Goal: Information Seeking & Learning: Learn about a topic

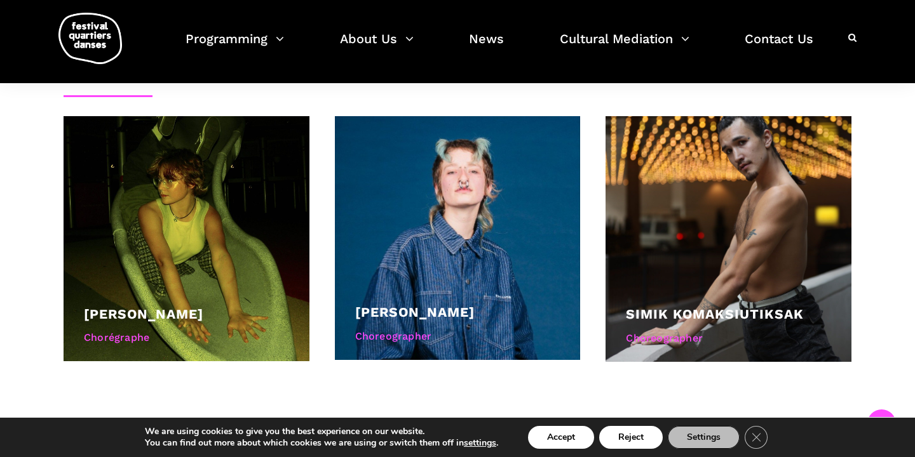
scroll to position [720, 0]
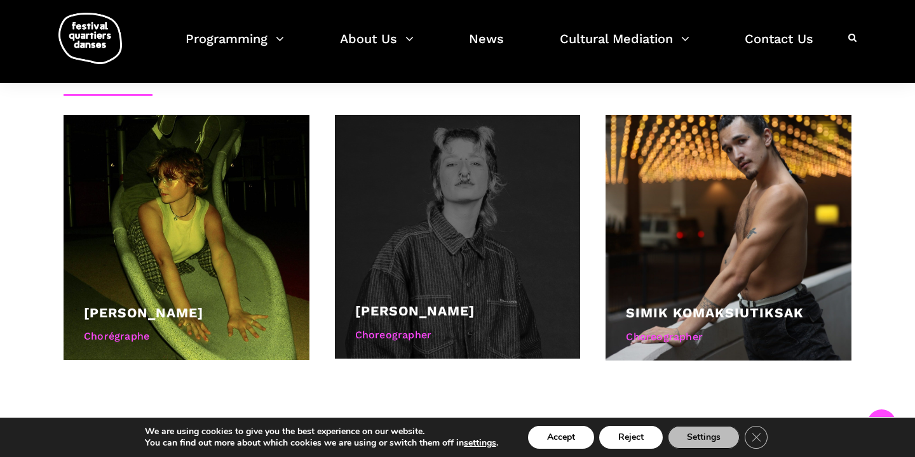
click at [468, 293] on div at bounding box center [458, 237] width 246 height 244
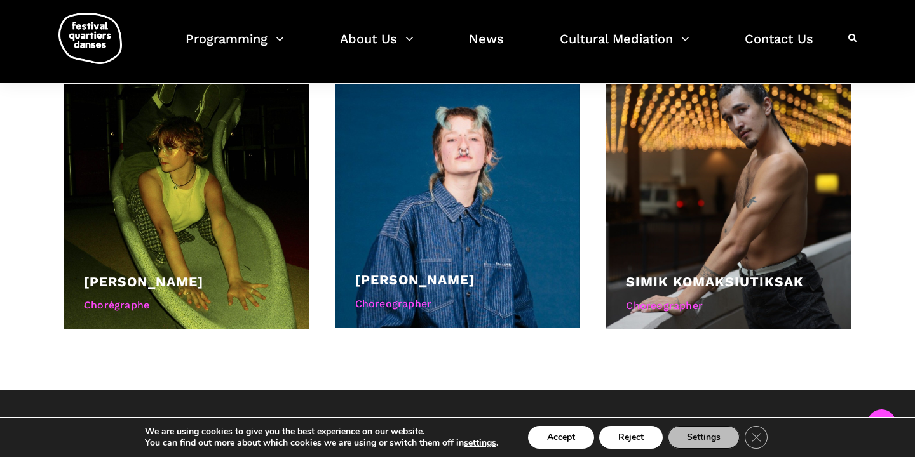
scroll to position [741, 0]
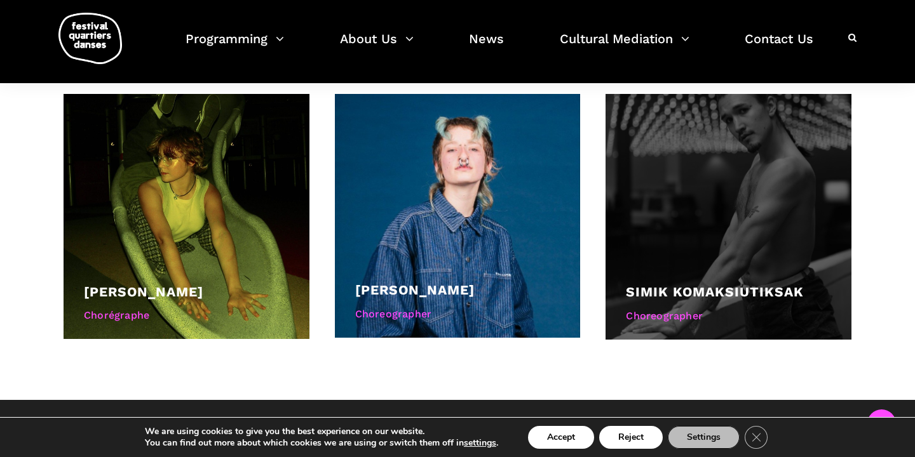
click at [698, 288] on link "Simik Komaksiutiksak" at bounding box center [715, 292] width 178 height 16
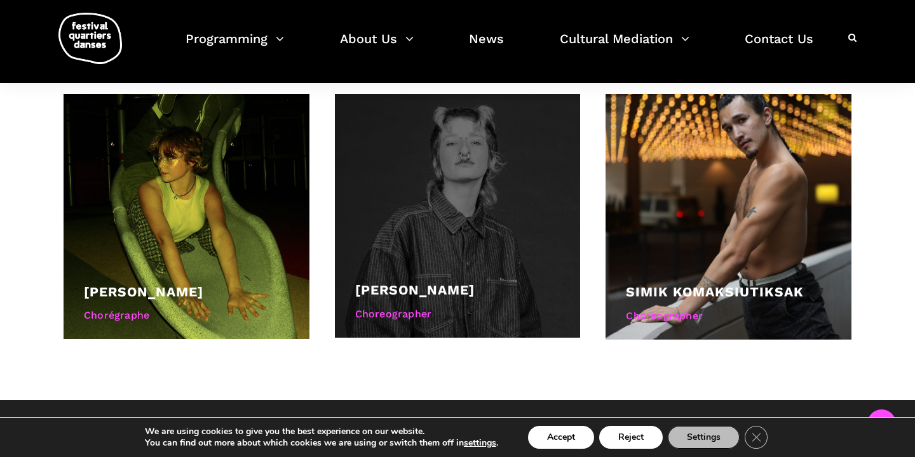
click at [384, 208] on div at bounding box center [458, 216] width 246 height 244
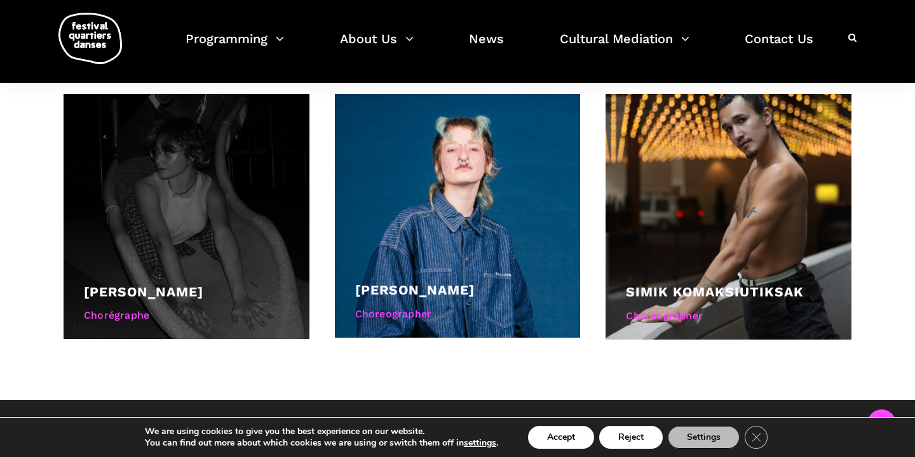
click at [257, 224] on div at bounding box center [187, 216] width 246 height 245
click at [175, 289] on link "Ryleigh Mayo" at bounding box center [143, 292] width 119 height 16
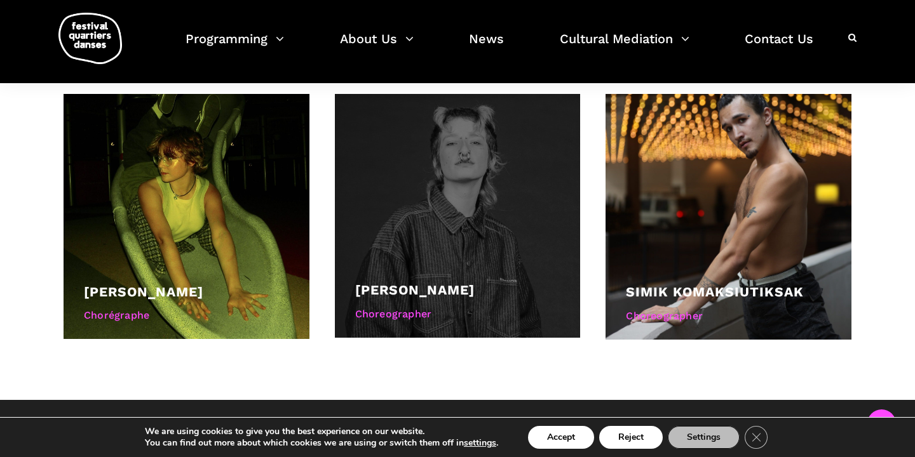
click at [511, 233] on div at bounding box center [458, 216] width 246 height 244
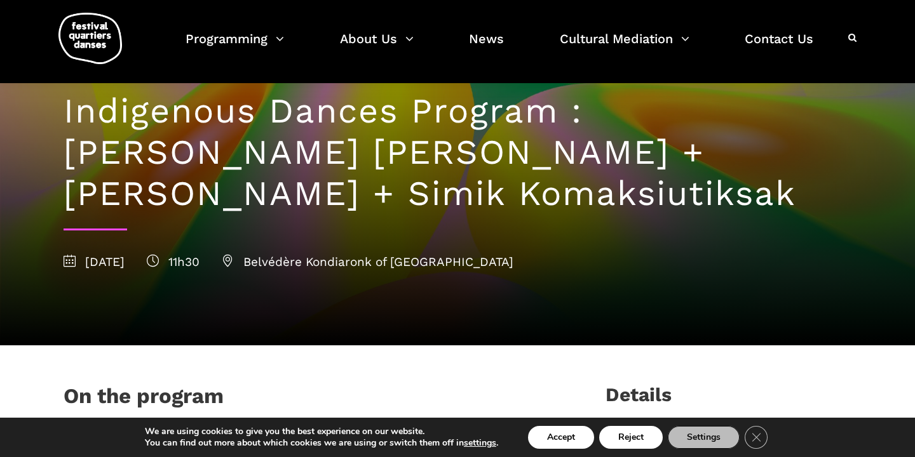
scroll to position [0, 0]
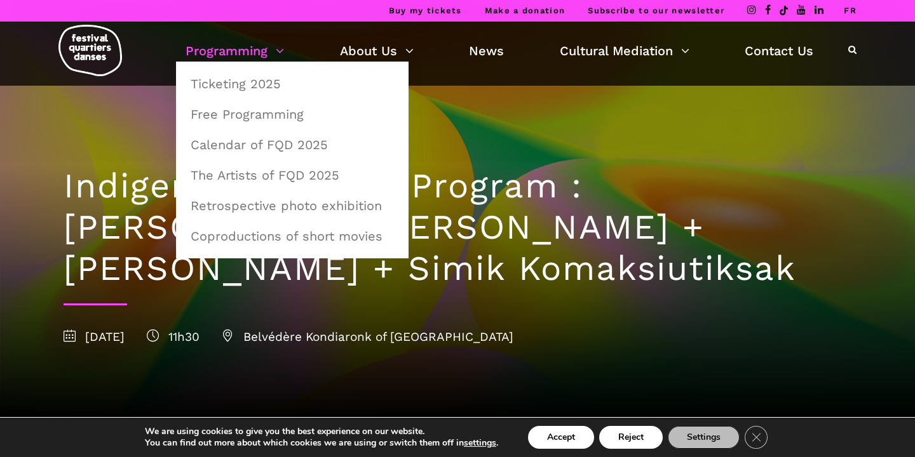
click at [260, 51] on link "Programming" at bounding box center [234, 51] width 98 height 22
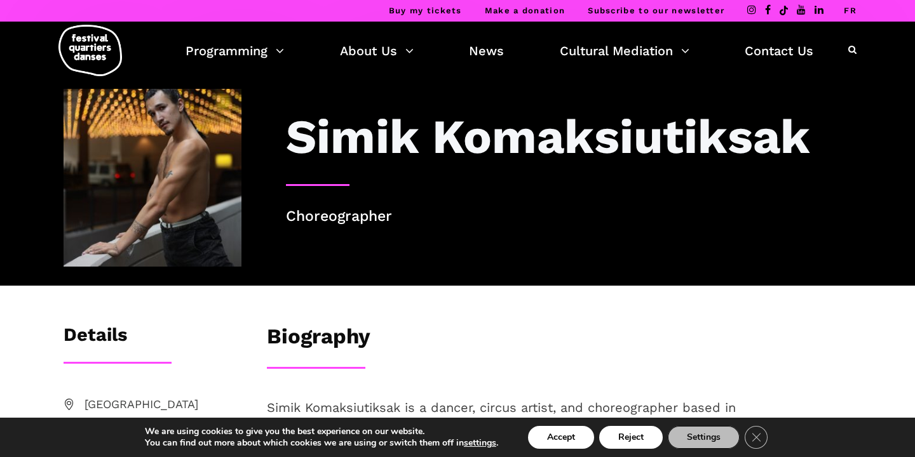
scroll to position [1, 0]
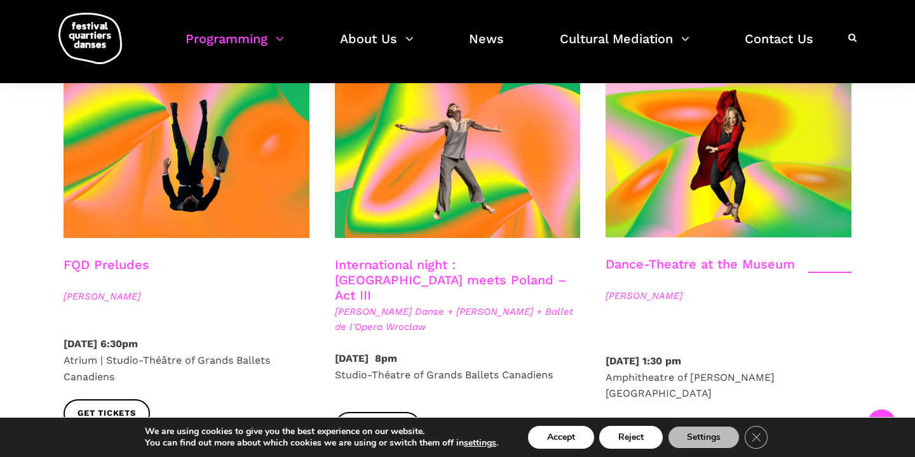
scroll to position [1477, 0]
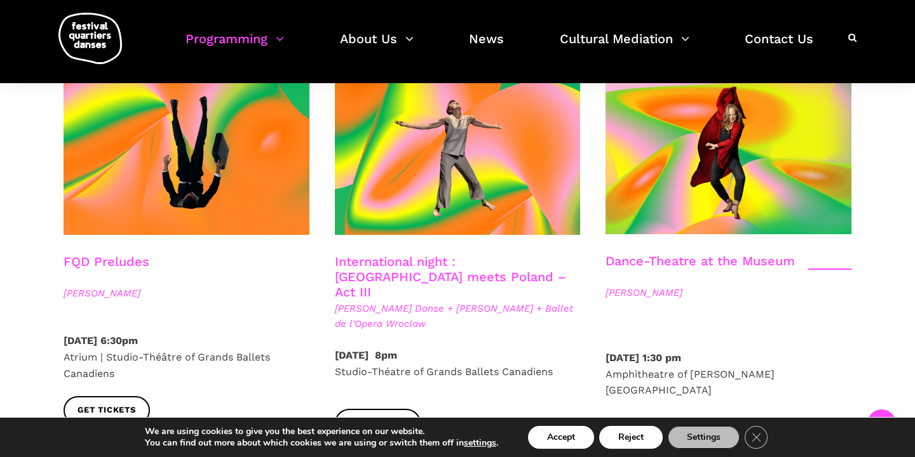
click at [659, 432] on span "Get tickets" at bounding box center [648, 438] width 58 height 13
